Goal: Find specific page/section: Find specific page/section

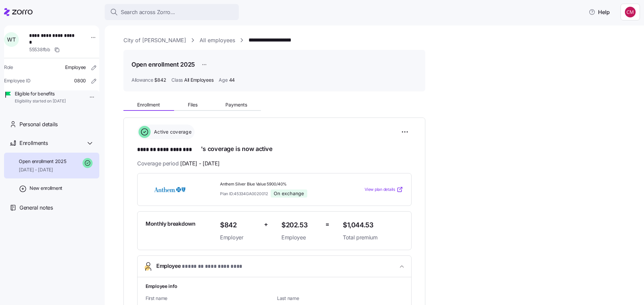
scroll to position [201, 0]
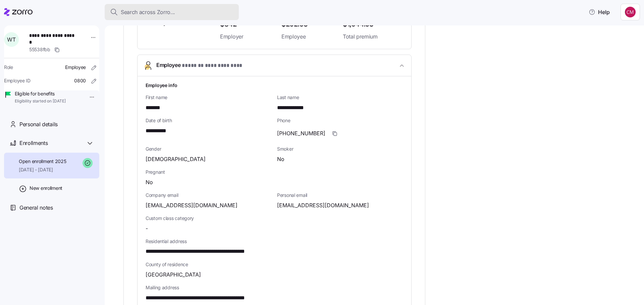
click at [183, 16] on div "Search across Zorro..." at bounding box center [171, 12] width 123 height 8
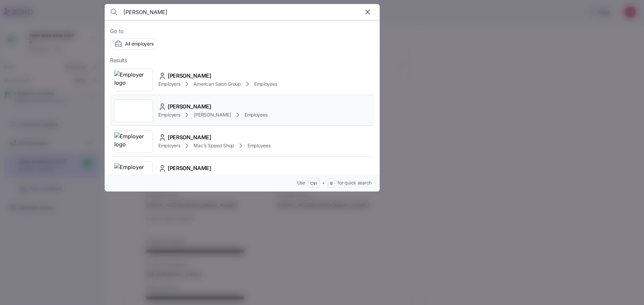
type input "[PERSON_NAME]"
click at [135, 106] on div at bounding box center [133, 111] width 39 height 23
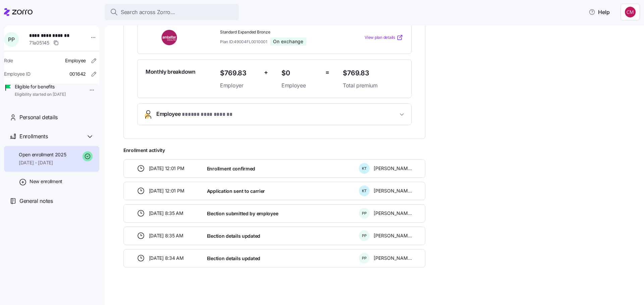
scroll to position [154, 0]
